Goal: Check status: Check status

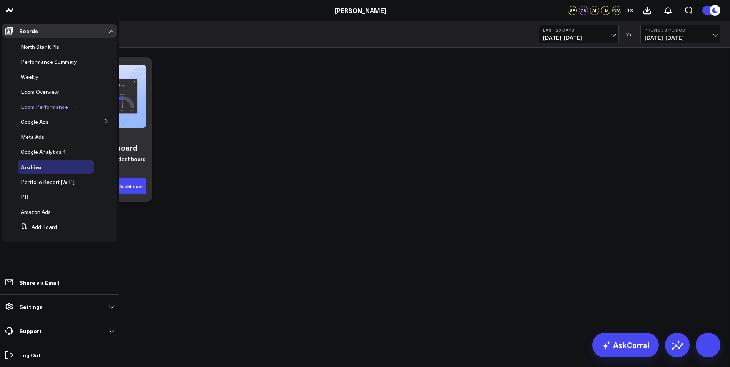
click at [53, 105] on span "Ecom Performance" at bounding box center [44, 106] width 47 height 7
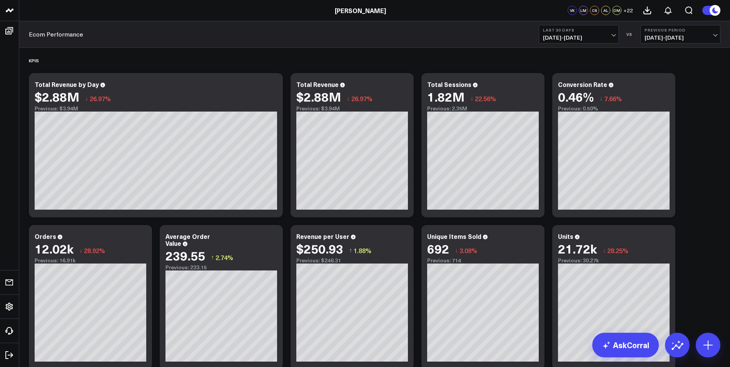
click at [612, 33] on button "Last 30 Days [DATE] - [DATE]" at bounding box center [579, 34] width 80 height 18
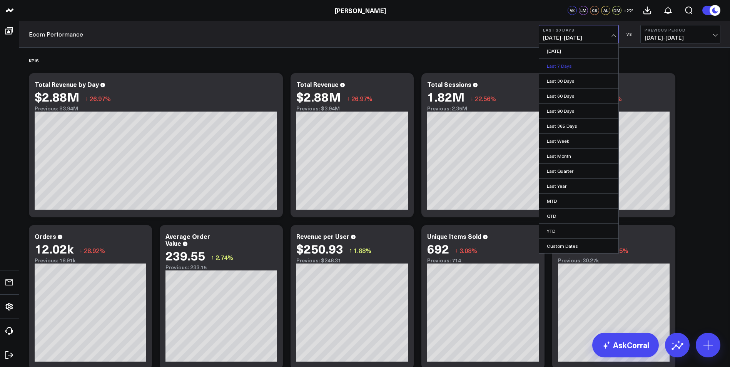
click at [569, 64] on link "Last 7 Days" at bounding box center [578, 65] width 79 height 15
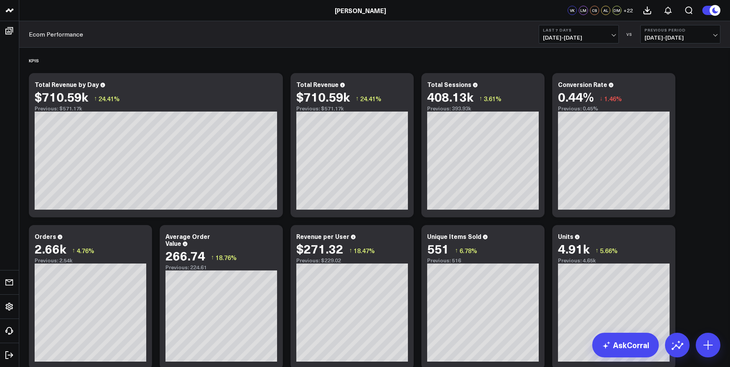
click at [708, 31] on b "Previous Period" at bounding box center [681, 30] width 72 height 5
click at [668, 79] on link "YoY" at bounding box center [680, 81] width 79 height 15
